Goal: Communication & Community: Connect with others

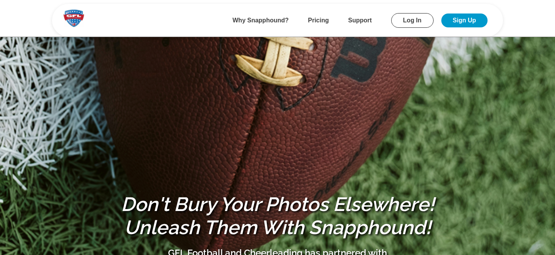
click at [409, 20] on link "Log In" at bounding box center [412, 20] width 42 height 15
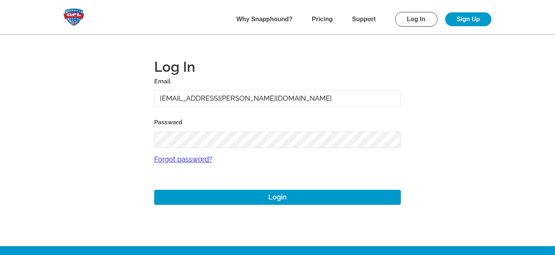
click at [215, 97] on input "gmitchell+archer@gflfootball.com" at bounding box center [277, 98] width 247 height 17
type input "mike+gfl@snapphound.com"
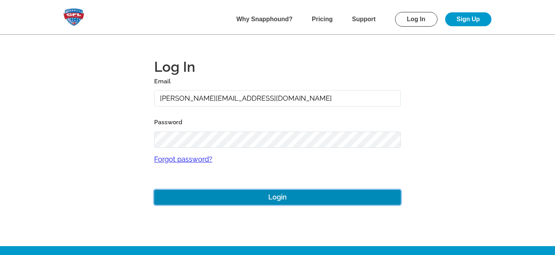
click at [231, 194] on button "Login" at bounding box center [277, 197] width 247 height 15
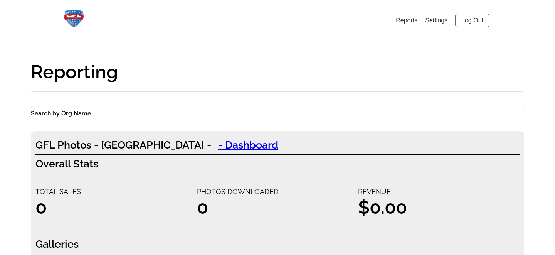
click at [437, 15] on li "Settings" at bounding box center [436, 20] width 22 height 12
click at [436, 21] on link "Settings" at bounding box center [436, 20] width 22 height 7
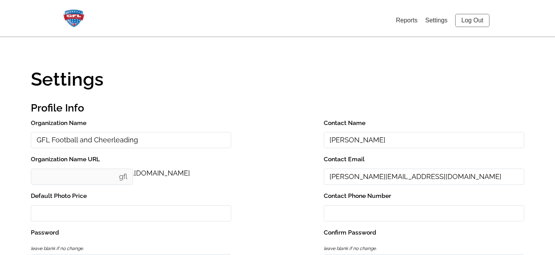
click at [481, 15] on link "Log Out" at bounding box center [472, 20] width 34 height 13
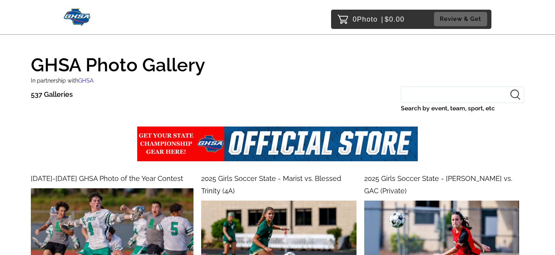
click at [434, 95] on input "Search by event, team, sport, etc" at bounding box center [462, 94] width 123 height 17
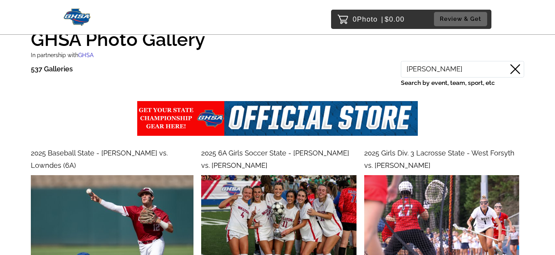
scroll to position [17, 0]
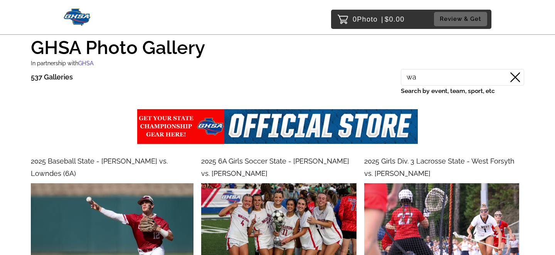
type input "w"
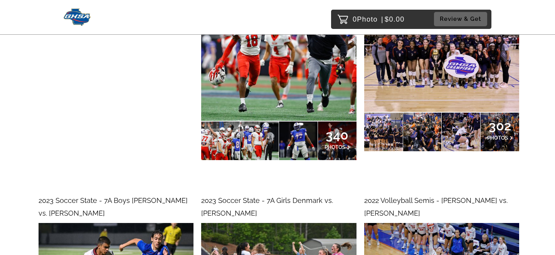
scroll to position [432, 0]
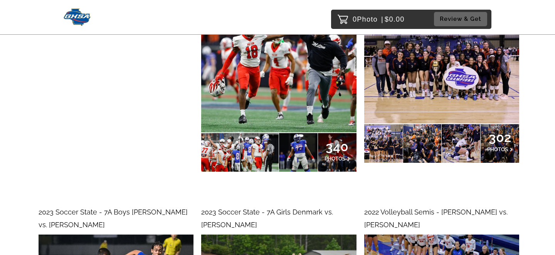
type input "[PERSON_NAME]"
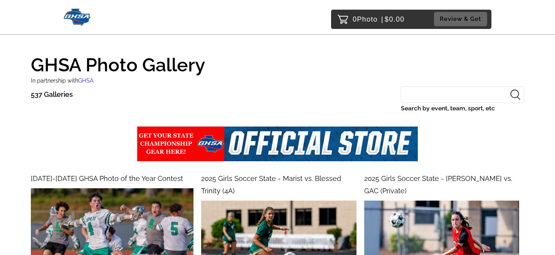
click at [416, 87] on input "Search by event, team, sport, etc" at bounding box center [462, 94] width 123 height 17
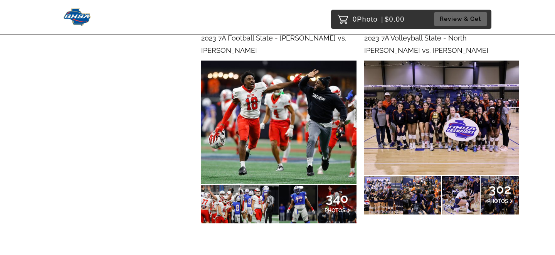
scroll to position [383, 0]
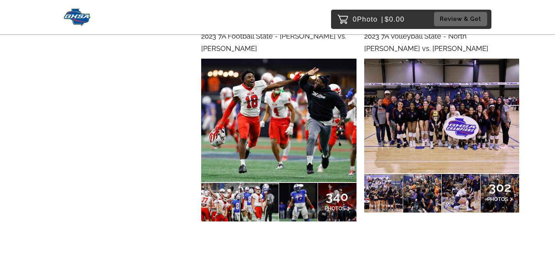
type input "[PERSON_NAME]"
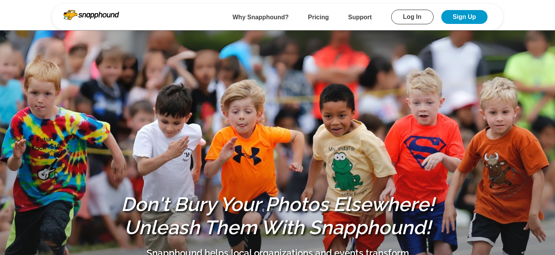
click at [399, 22] on link "Log In" at bounding box center [412, 17] width 42 height 15
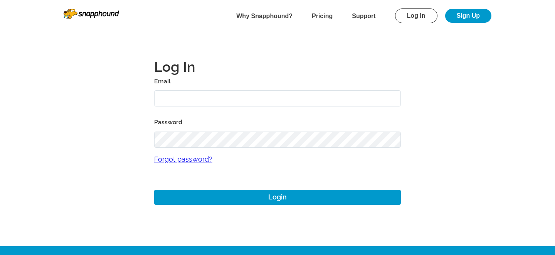
type input "[EMAIL_ADDRESS][DOMAIN_NAME]"
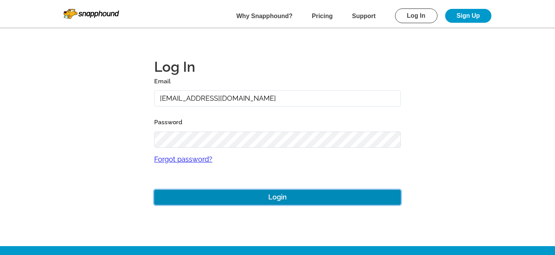
click at [218, 197] on button "Login" at bounding box center [277, 197] width 247 height 15
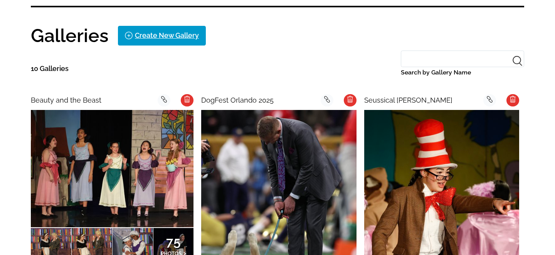
scroll to position [159, 0]
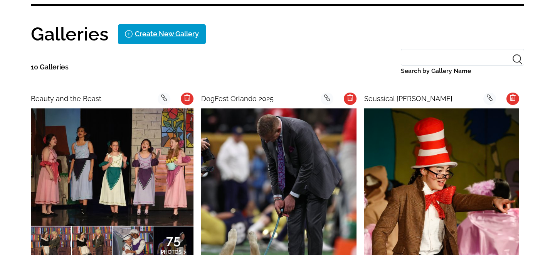
click at [122, 144] on img at bounding box center [112, 166] width 163 height 117
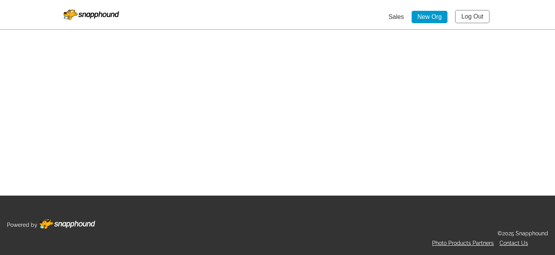
select select "onlyShowInGallery"
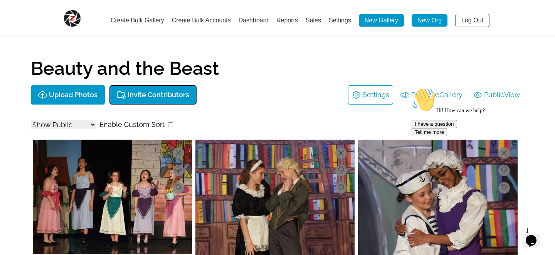
click at [140, 94] on p "Invite Contributors" at bounding box center [159, 95] width 62 height 8
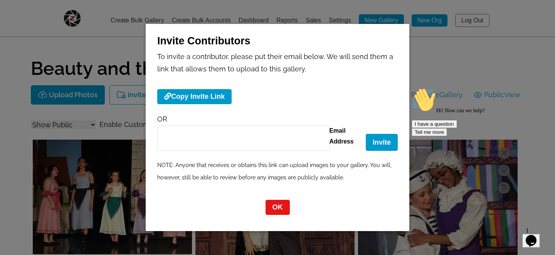
click at [192, 136] on input "Email Address" at bounding box center [243, 137] width 172 height 25
type input "mikezarrilli14@yahoo.com"
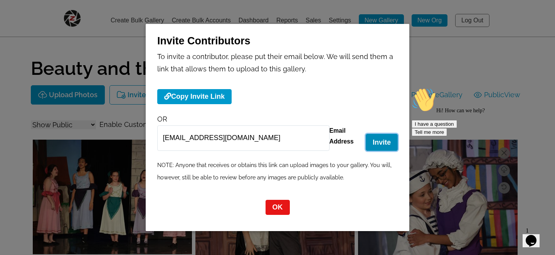
click at [383, 142] on button "Invite" at bounding box center [382, 142] width 32 height 17
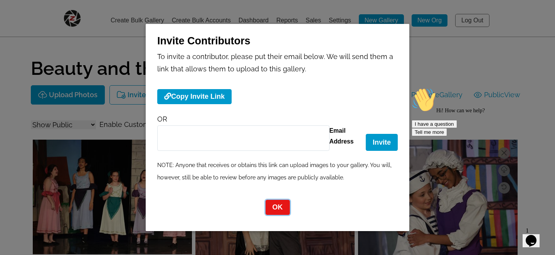
click at [277, 211] on button "OK" at bounding box center [277, 207] width 24 height 15
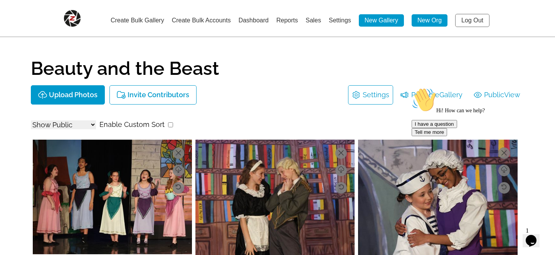
click at [474, 22] on link "Log Out" at bounding box center [472, 20] width 34 height 13
